Goal: Transaction & Acquisition: Purchase product/service

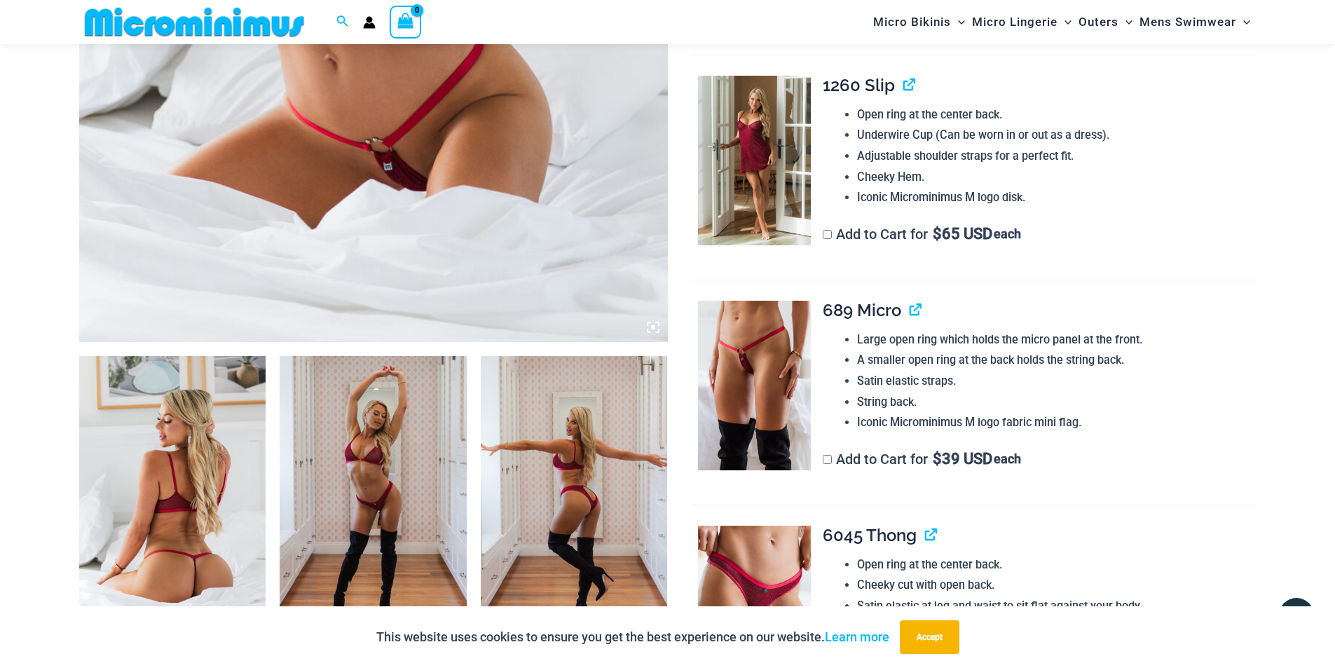
scroll to position [690, 0]
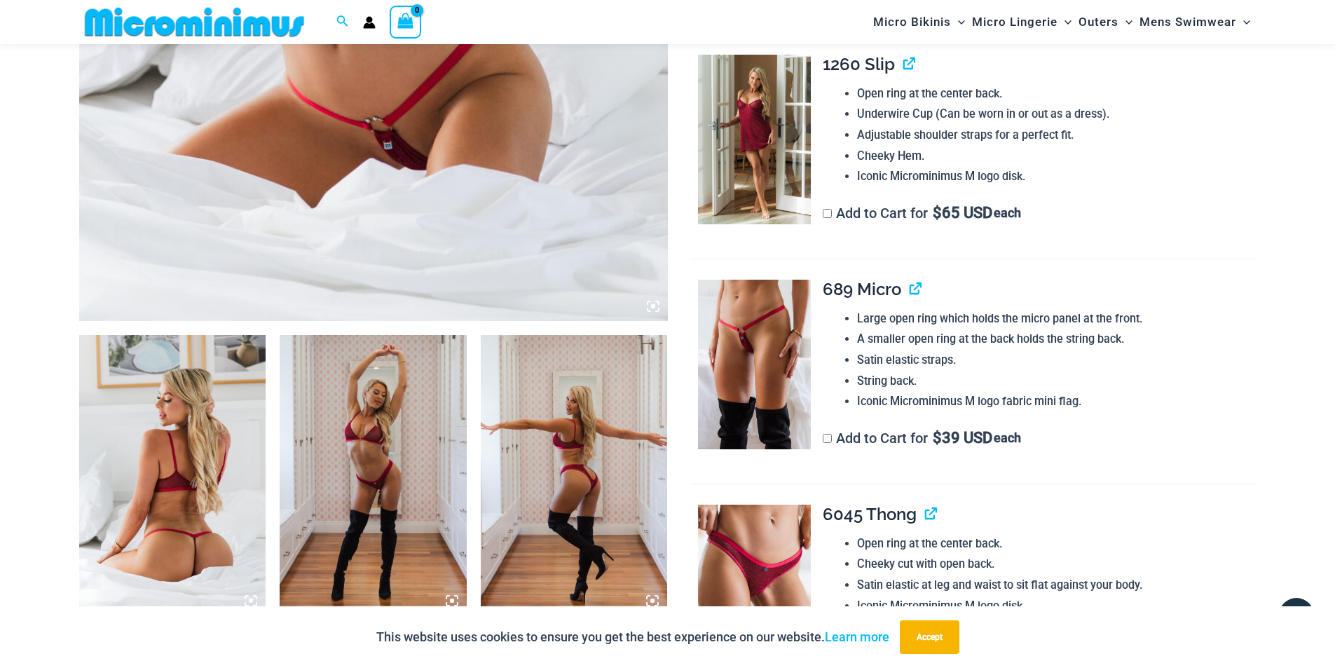
click at [146, 389] on img at bounding box center [172, 475] width 187 height 280
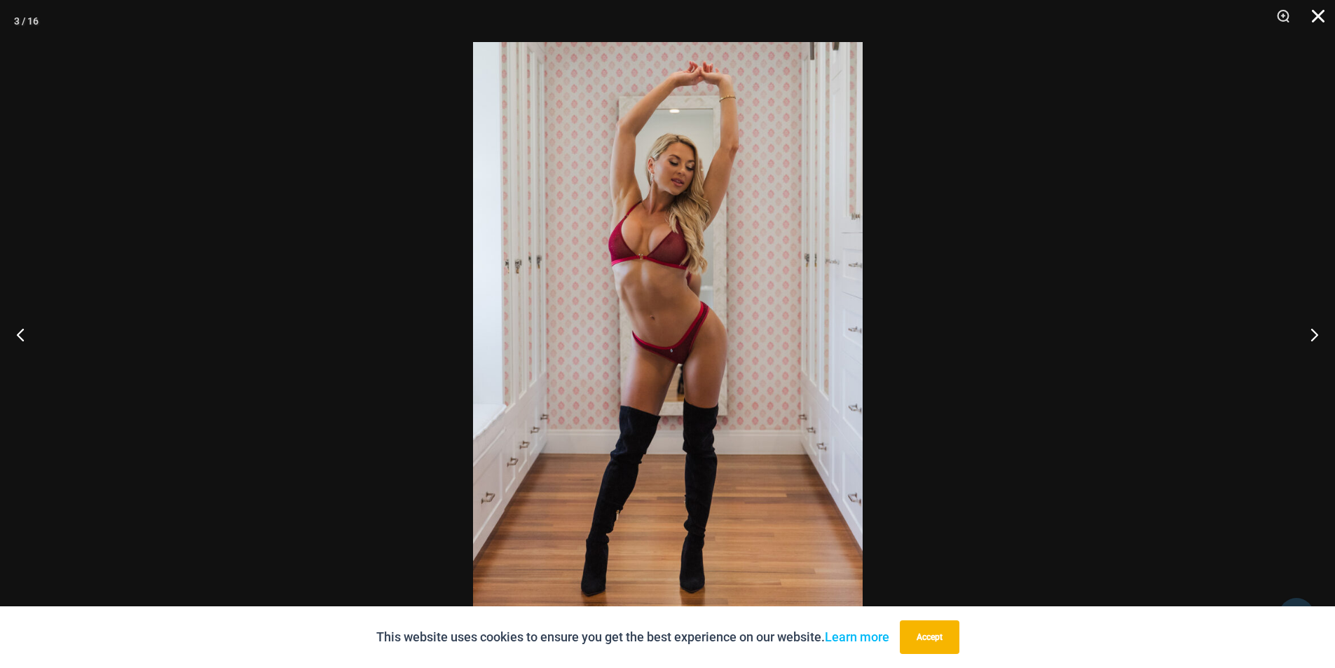
click at [1317, 17] on button "Close" at bounding box center [1313, 21] width 35 height 42
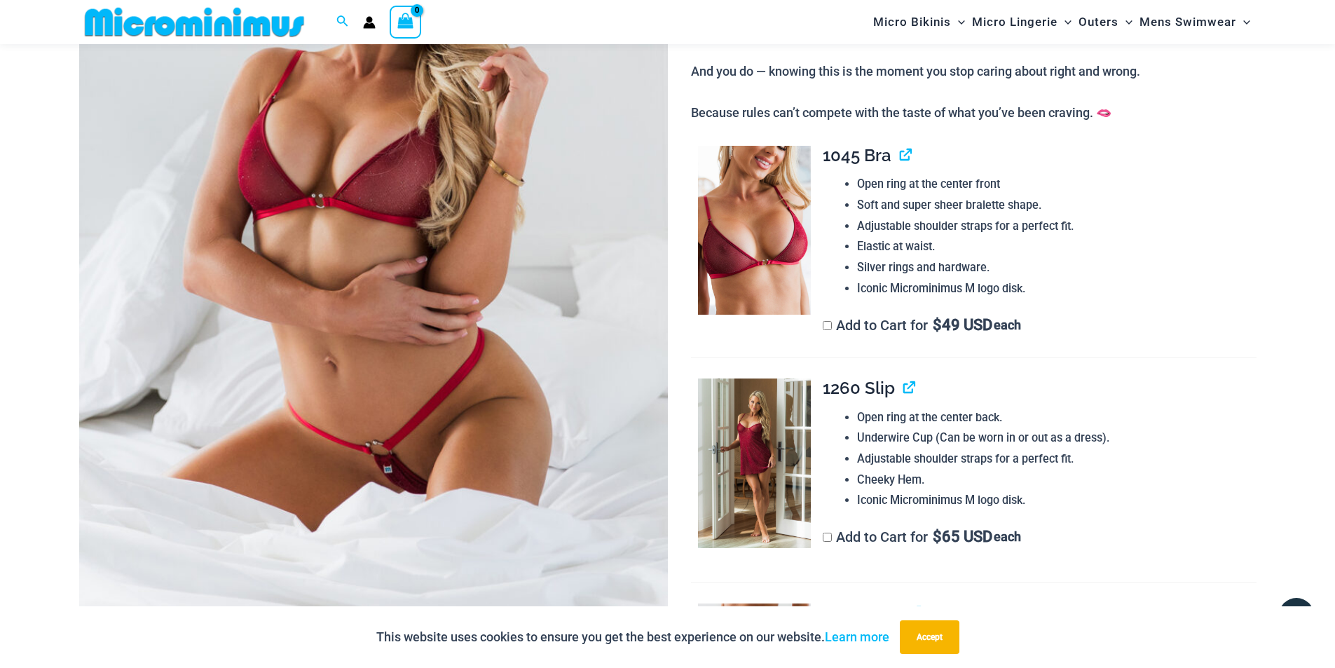
scroll to position [269, 0]
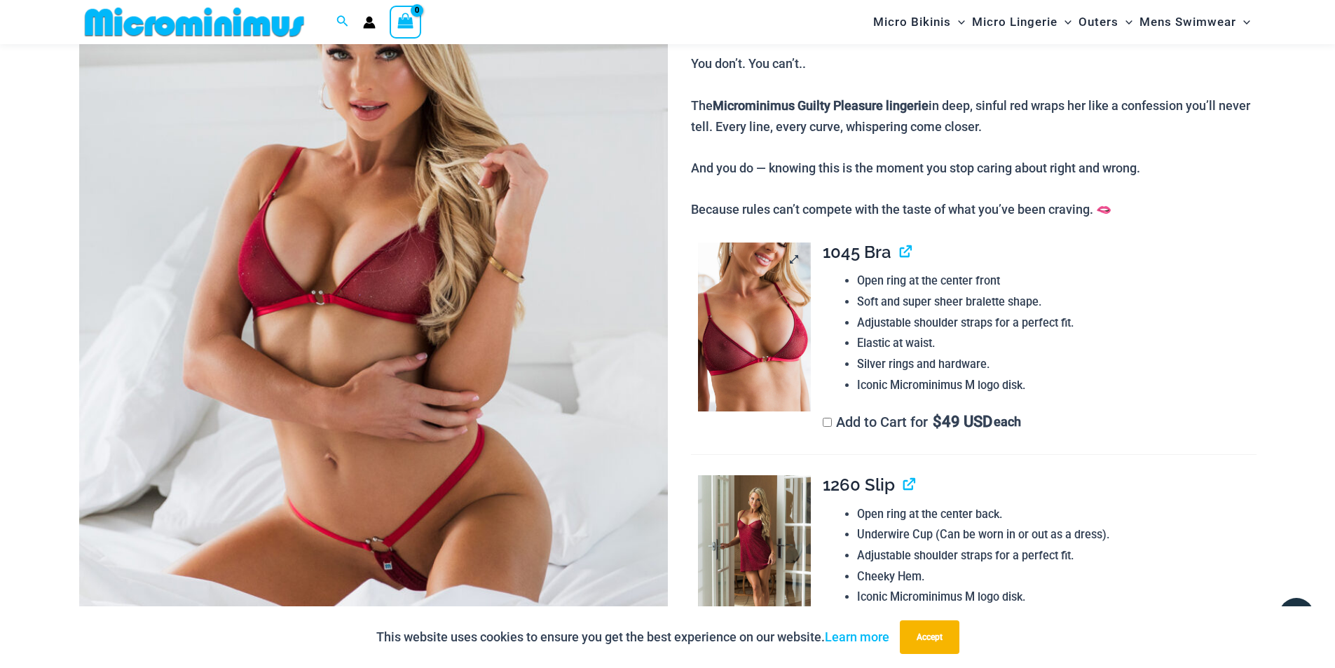
click at [765, 302] on img at bounding box center [754, 327] width 113 height 170
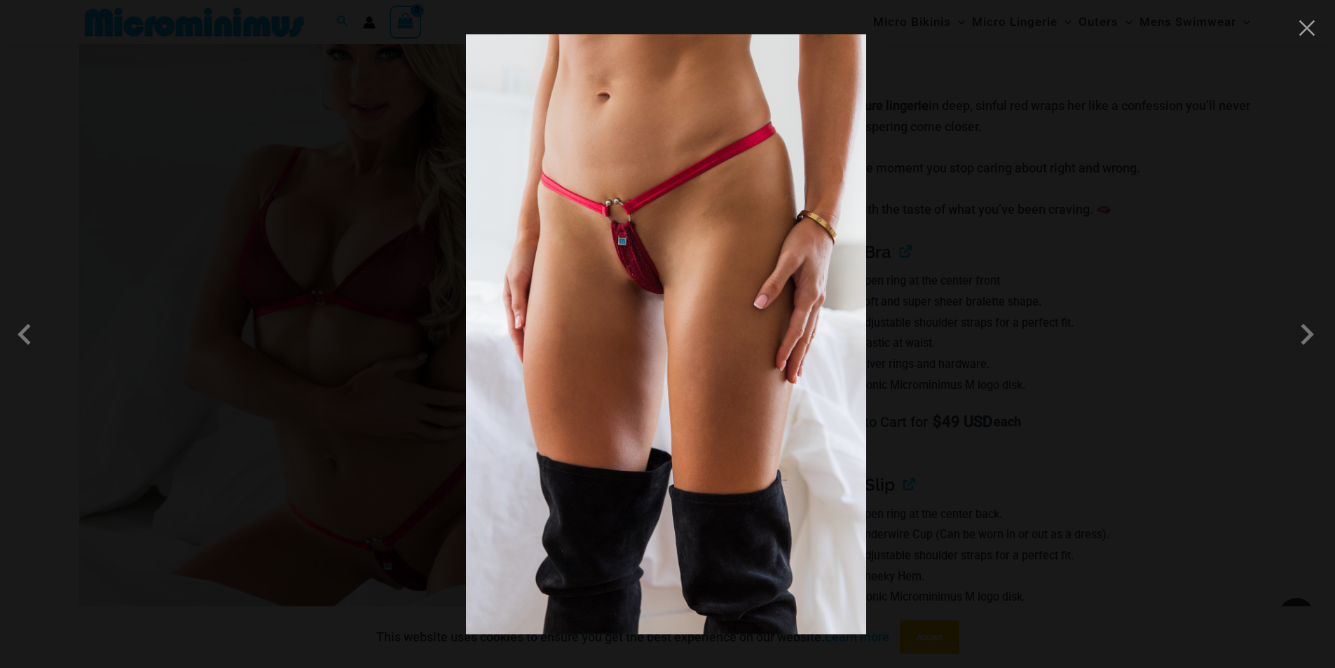
drag, startPoint x: 735, startPoint y: 258, endPoint x: 739, endPoint y: 266, distance: 9.4
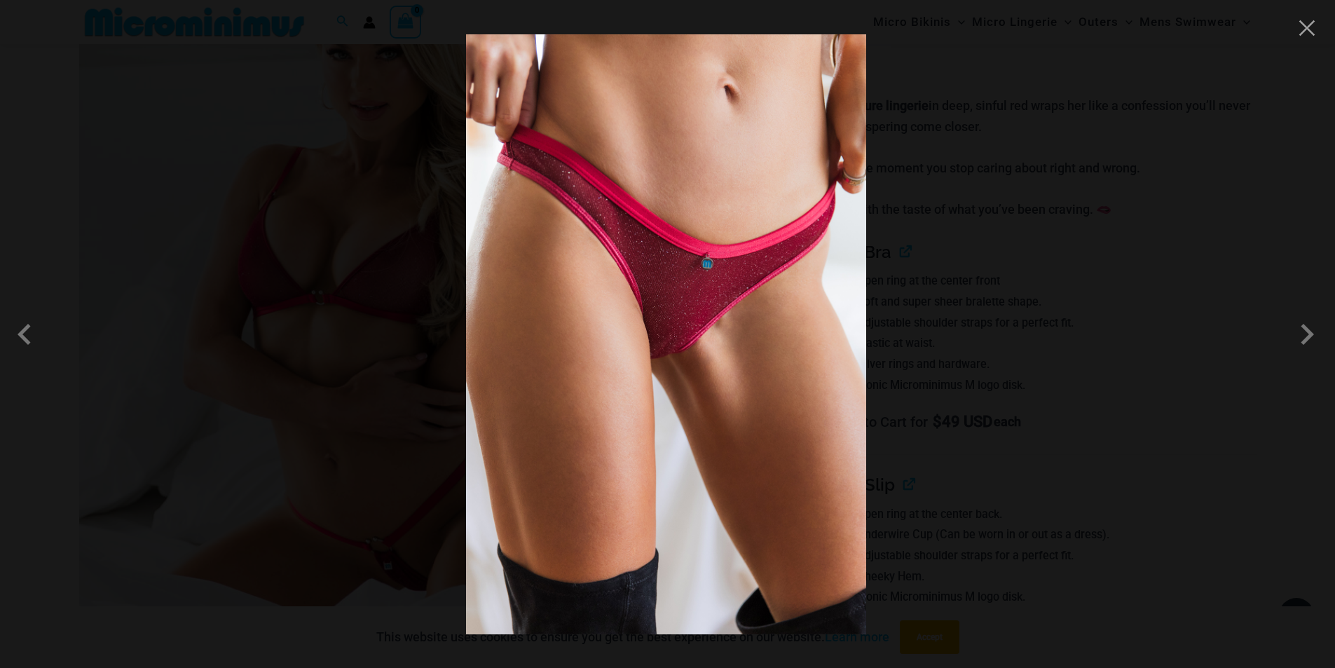
drag, startPoint x: 743, startPoint y: 268, endPoint x: 755, endPoint y: 282, distance: 18.3
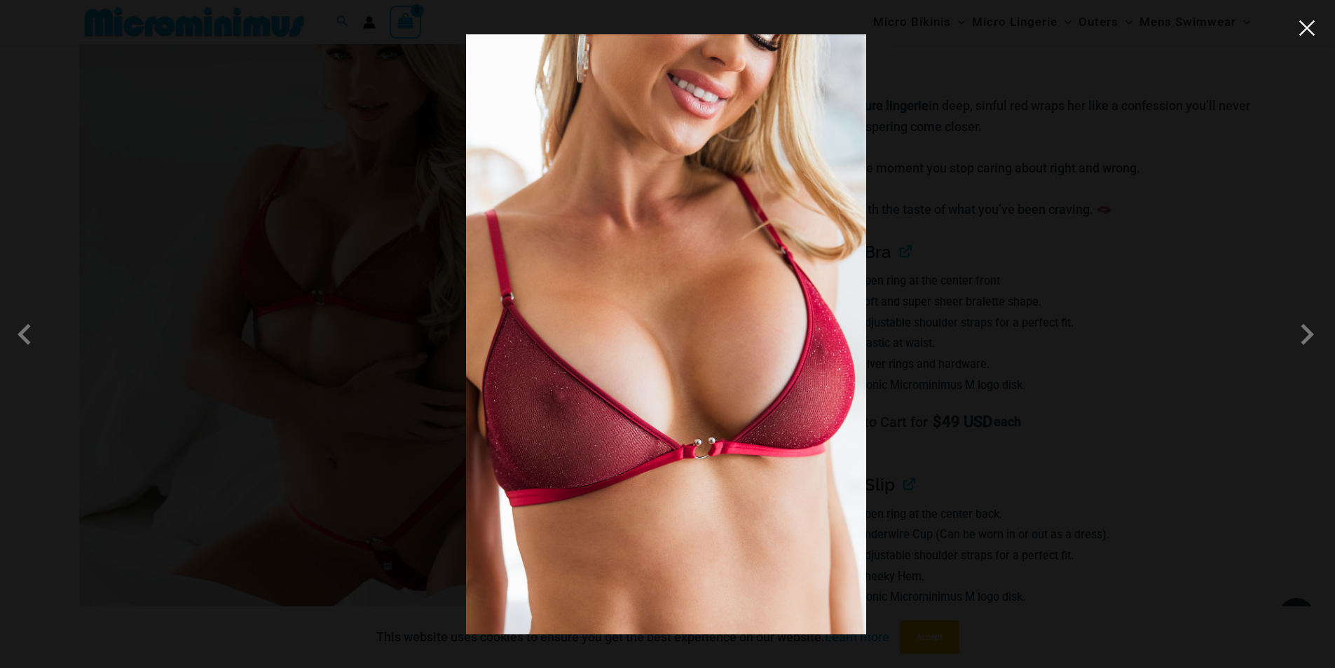
drag, startPoint x: 1305, startPoint y: 36, endPoint x: 1146, endPoint y: 107, distance: 173.8
click at [1303, 36] on button "Close" at bounding box center [1306, 28] width 21 height 21
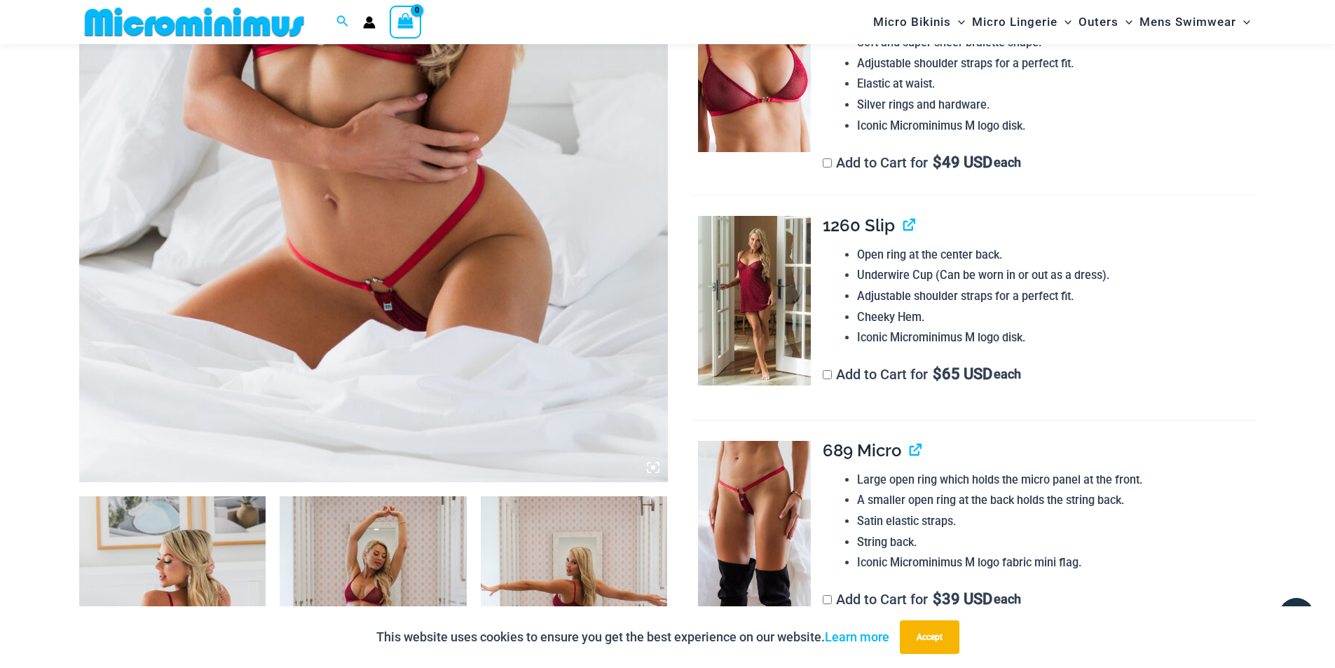
scroll to position [338, 0]
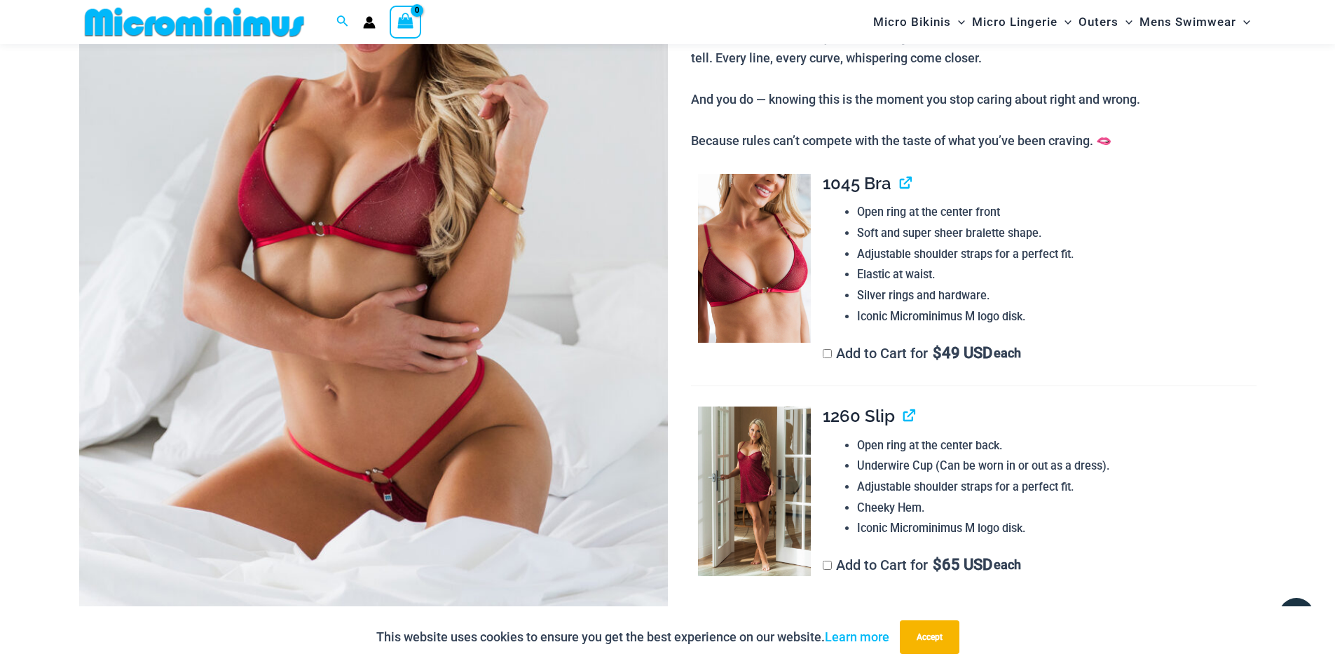
click at [593, 296] on img at bounding box center [373, 231] width 589 height 883
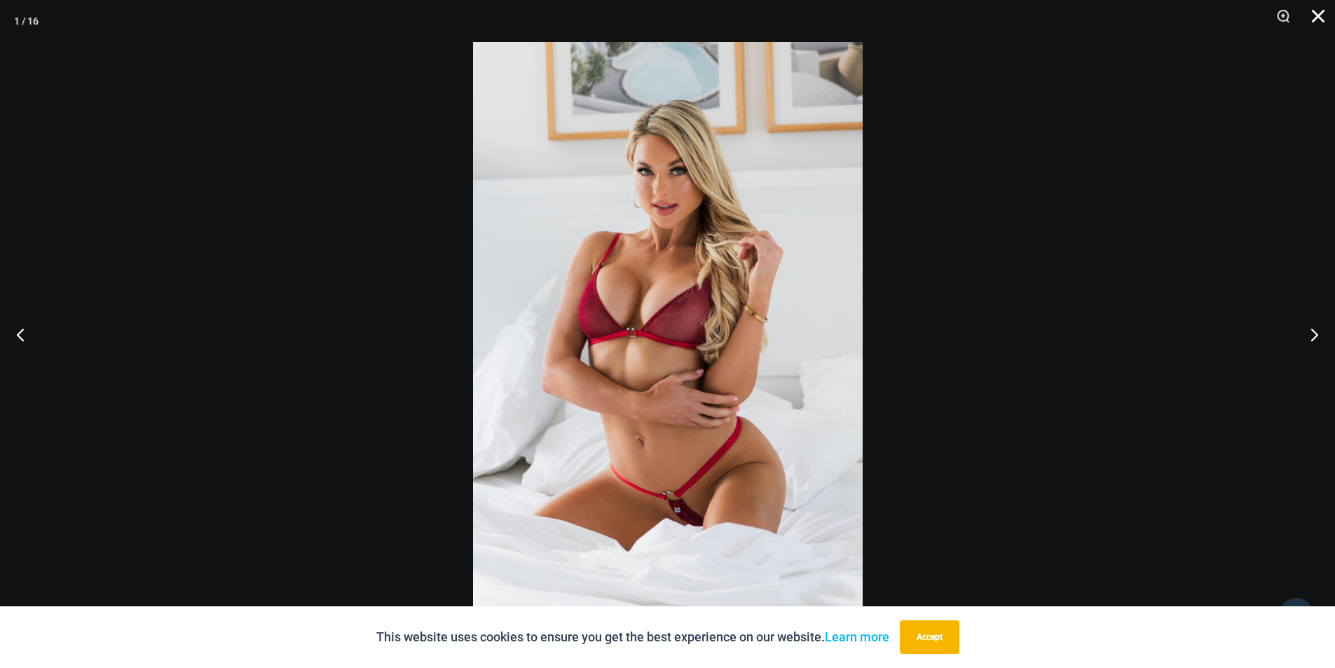
click at [1315, 11] on button "Close" at bounding box center [1313, 21] width 35 height 42
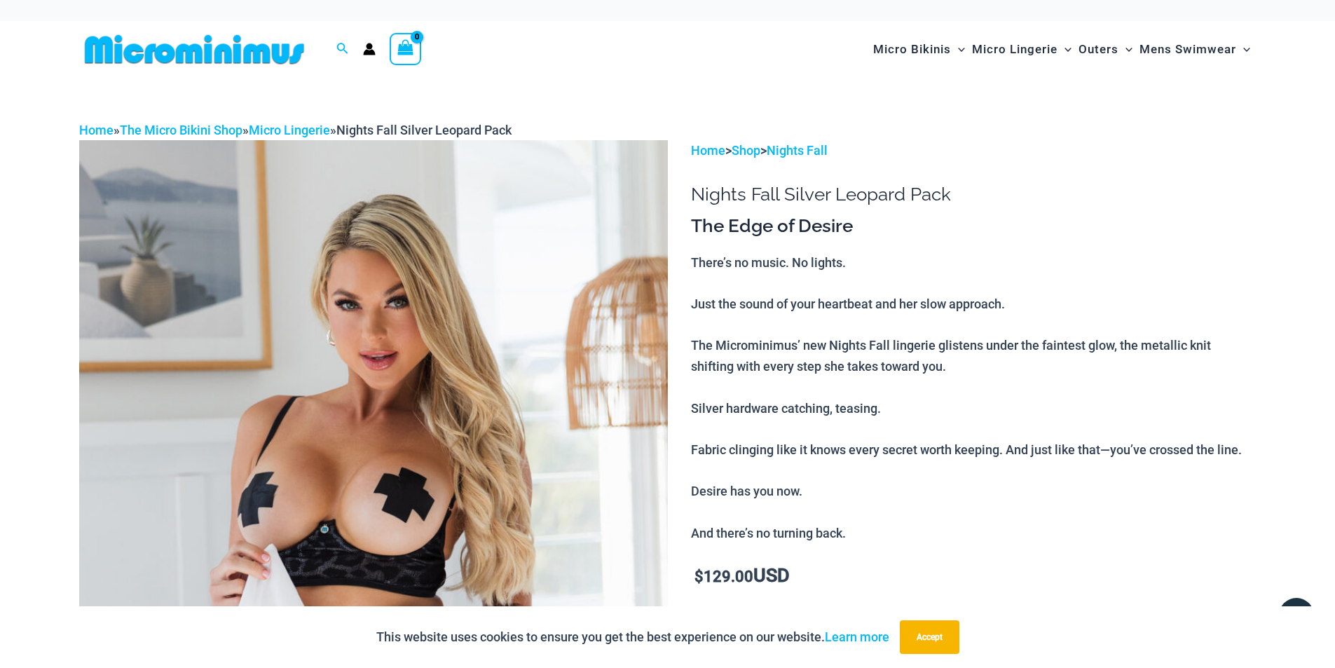
drag, startPoint x: 449, startPoint y: 333, endPoint x: 402, endPoint y: 309, distance: 53.3
click at [402, 309] on img at bounding box center [373, 581] width 589 height 883
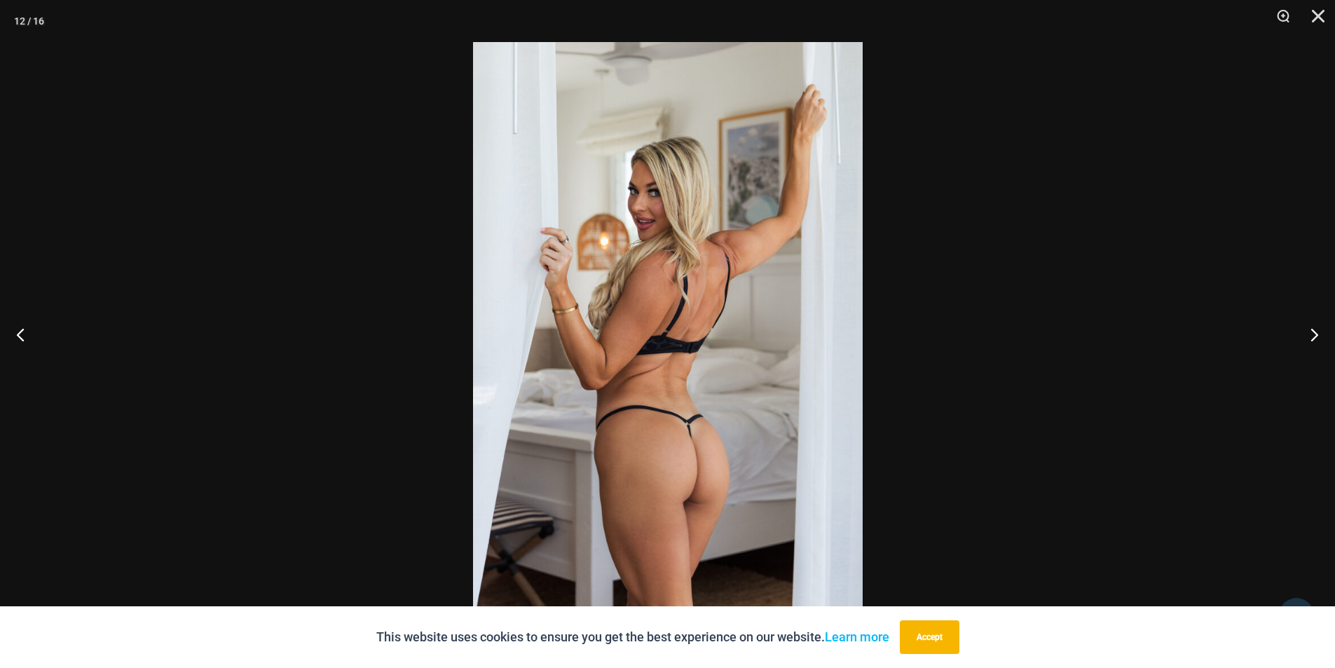
click at [947, 648] on button "Accept" at bounding box center [930, 637] width 60 height 34
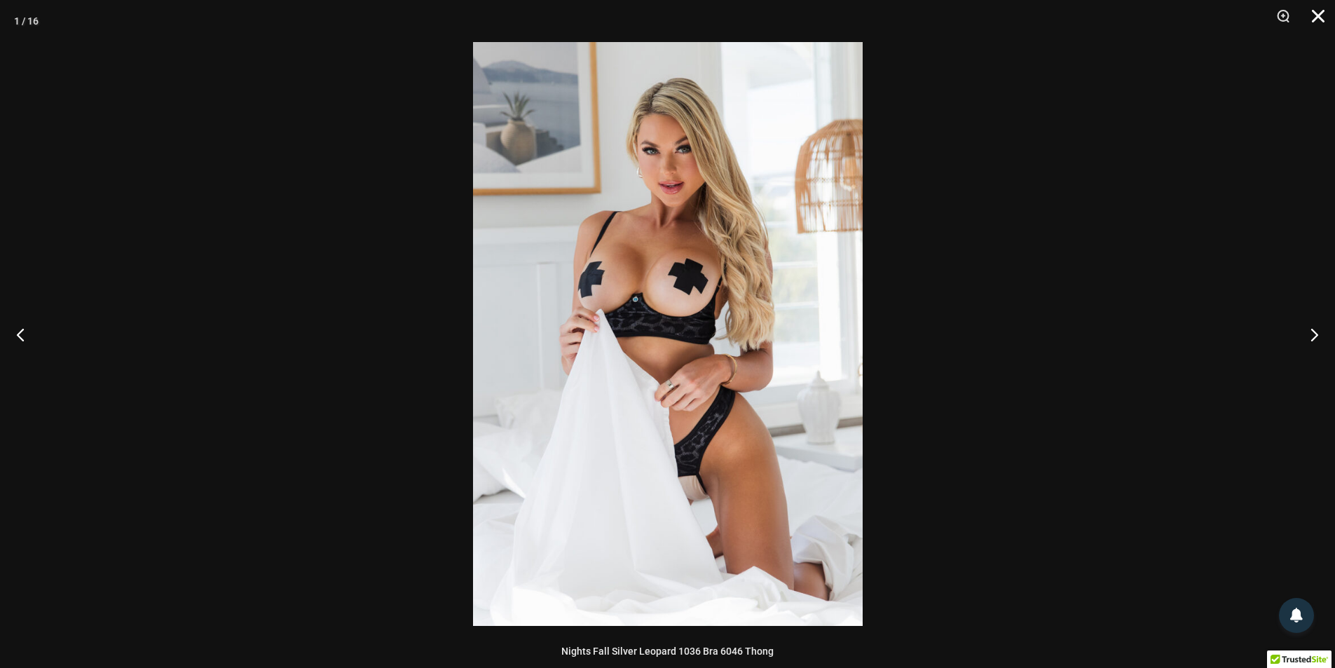
click at [1321, 10] on button "Close" at bounding box center [1313, 21] width 35 height 42
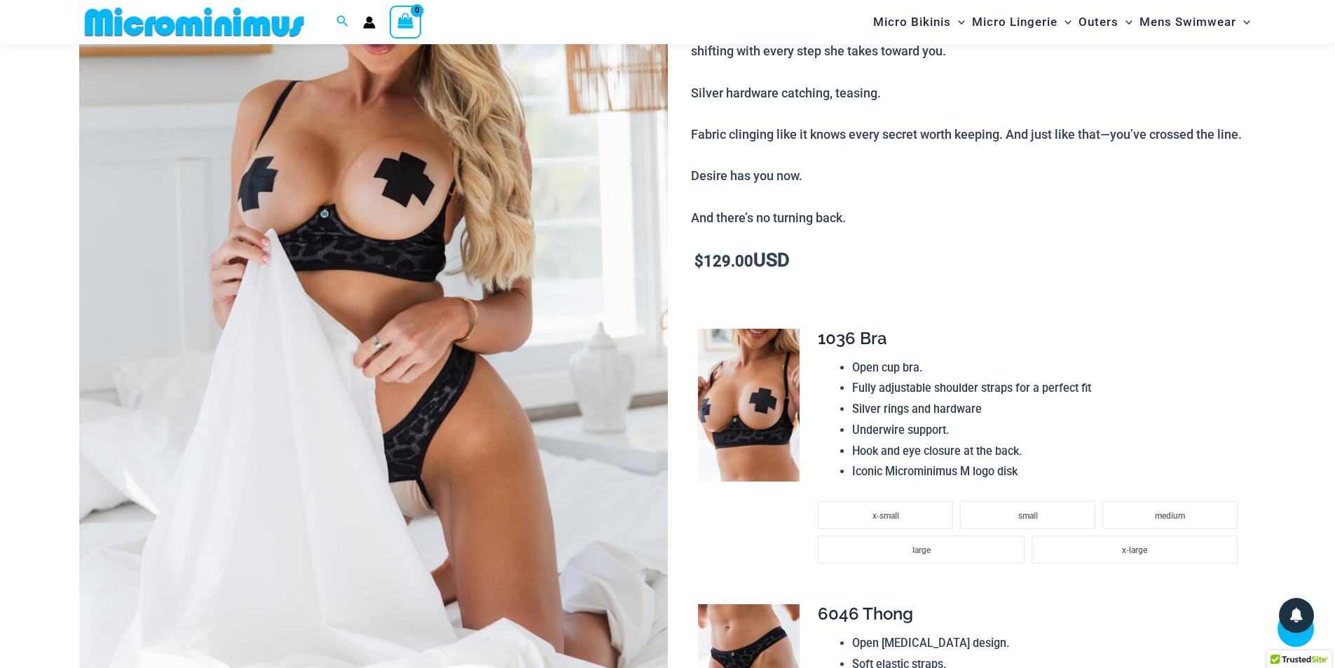
scroll to position [338, 0]
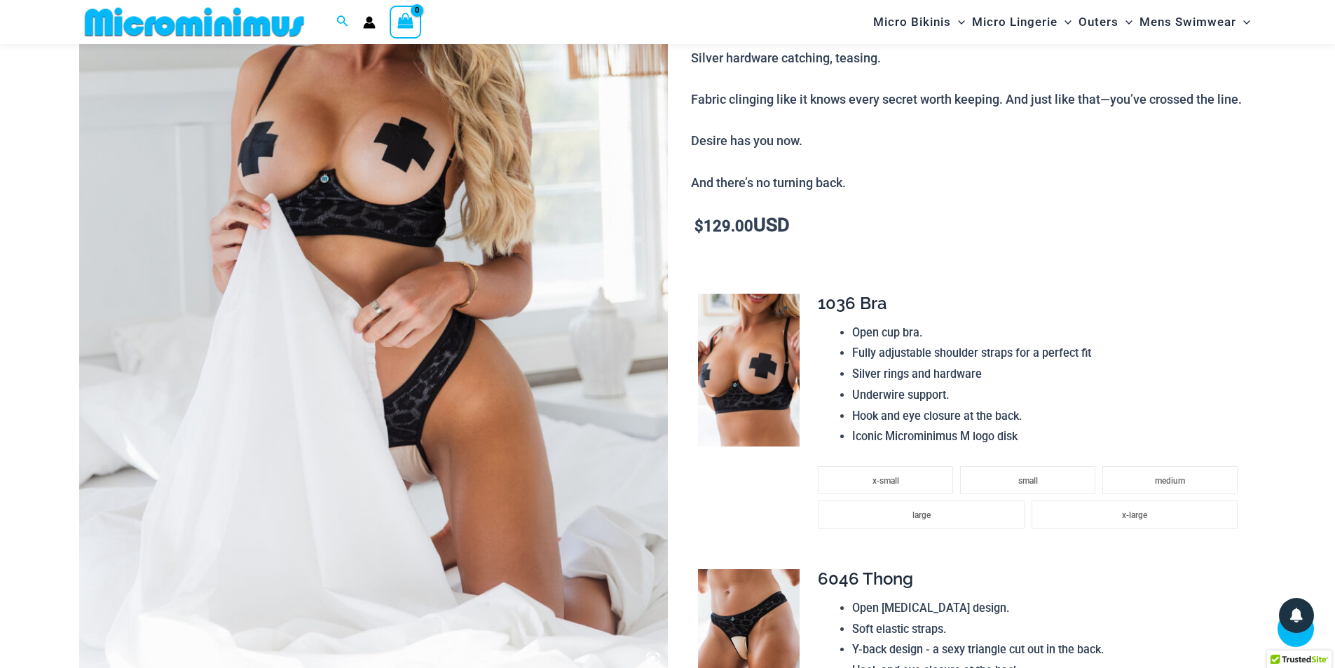
click at [762, 371] on img at bounding box center [749, 370] width 102 height 153
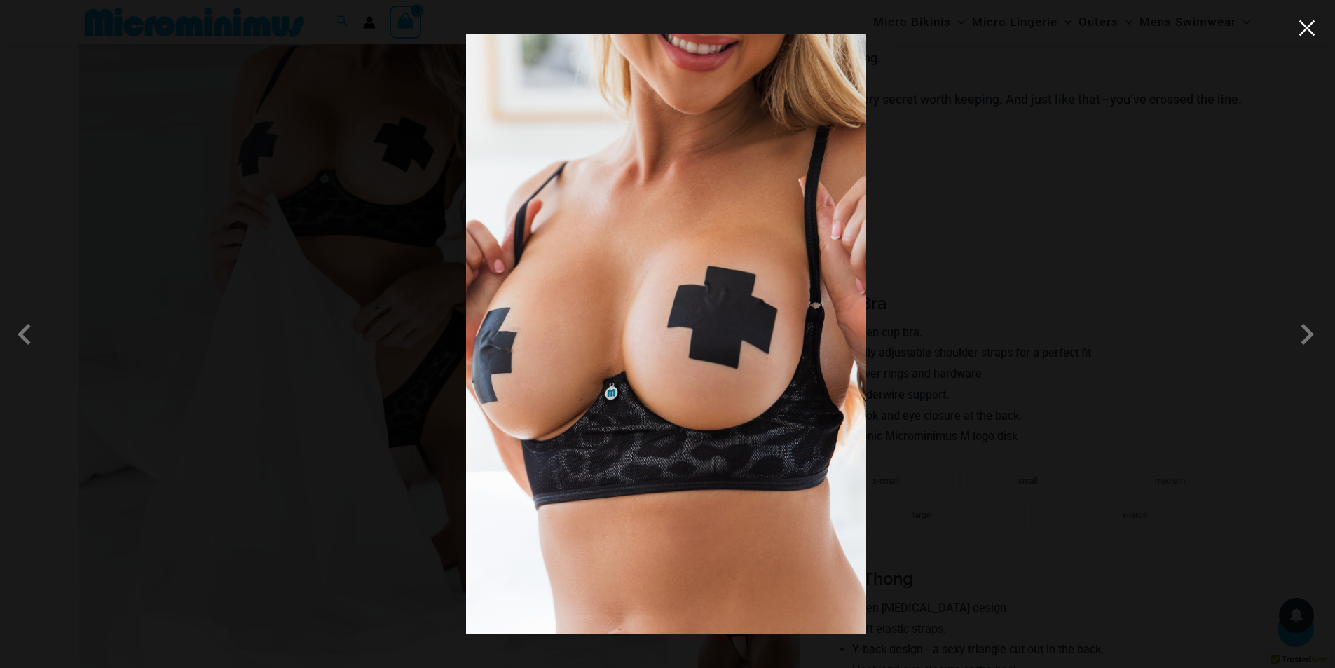
drag, startPoint x: 1311, startPoint y: 27, endPoint x: 1237, endPoint y: 27, distance: 74.3
click at [1311, 27] on button "Close" at bounding box center [1306, 28] width 21 height 21
